Goal: Task Accomplishment & Management: Manage account settings

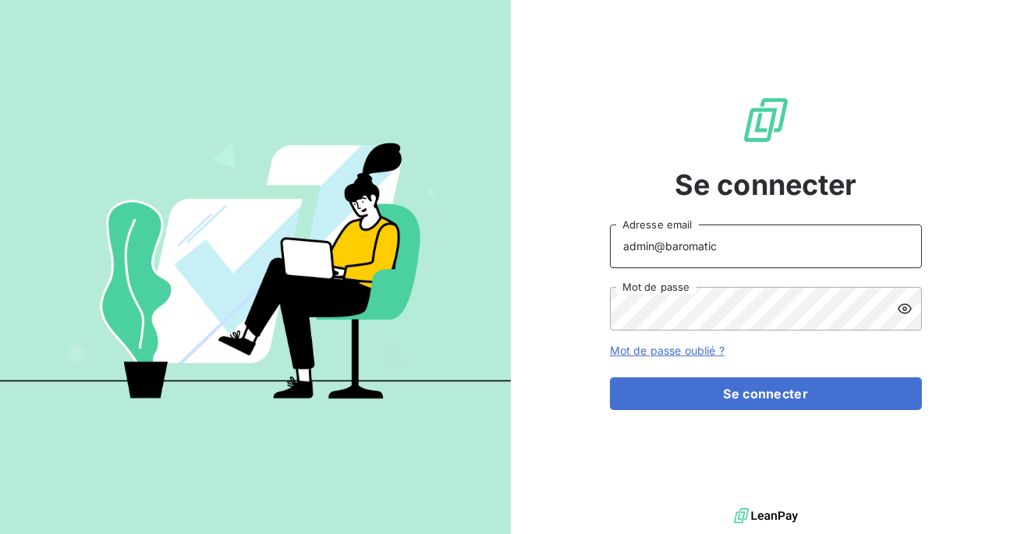
click at [732, 250] on input "admin@baromatic" at bounding box center [766, 247] width 312 height 44
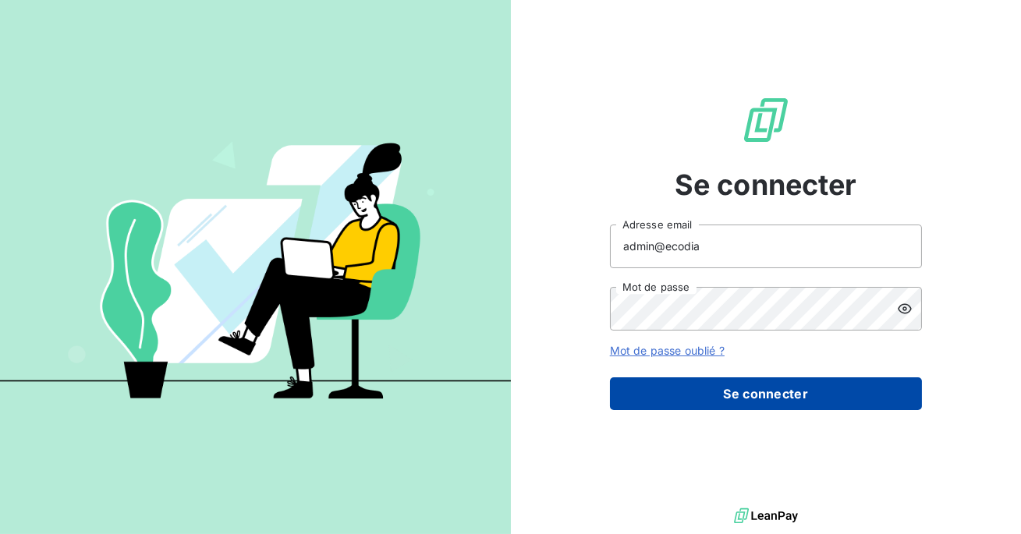
type input "admin@ecodia"
click at [706, 400] on button "Se connecter" at bounding box center [766, 393] width 312 height 33
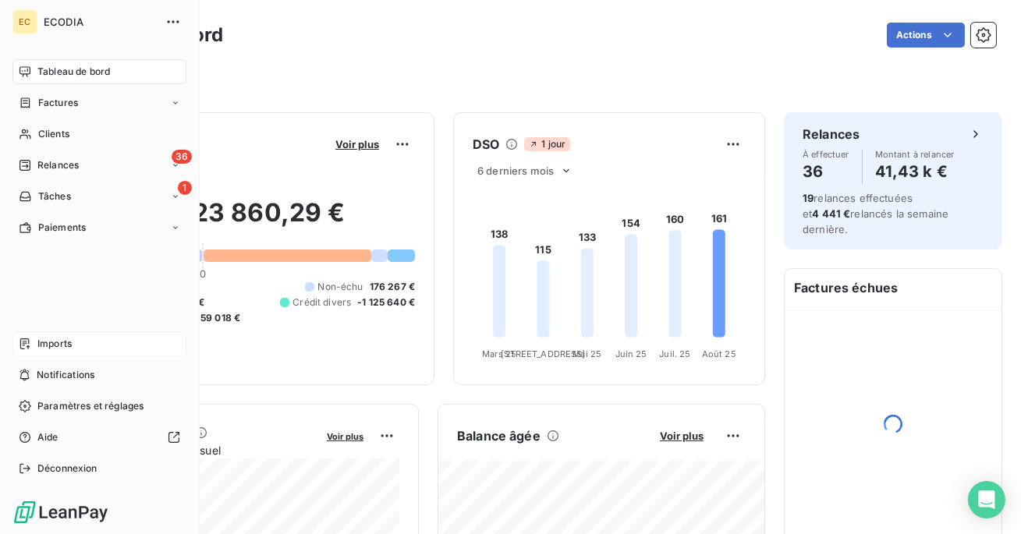
click at [29, 339] on icon at bounding box center [25, 344] width 12 height 12
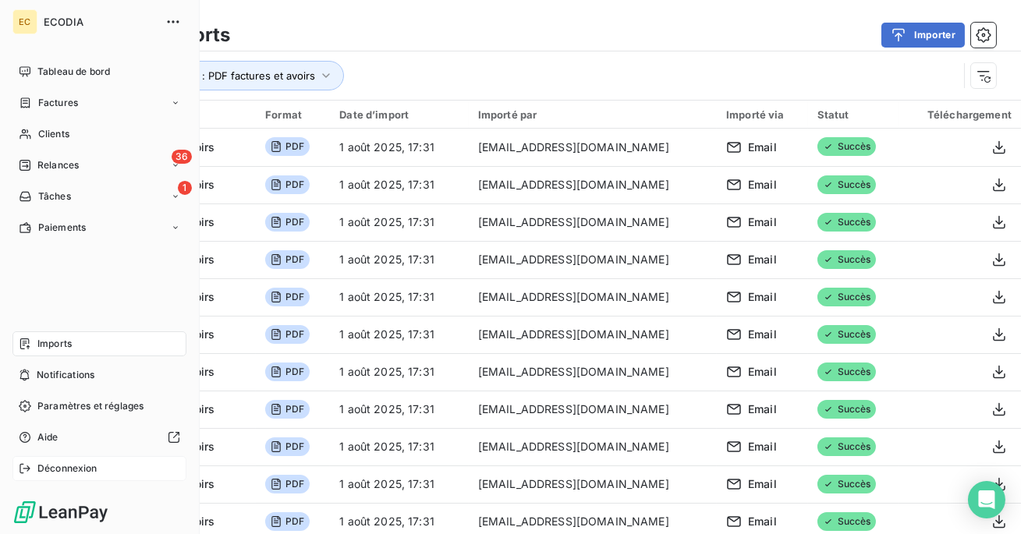
click at [64, 460] on div "Déconnexion" at bounding box center [99, 468] width 174 height 25
